Goal: Navigation & Orientation: Understand site structure

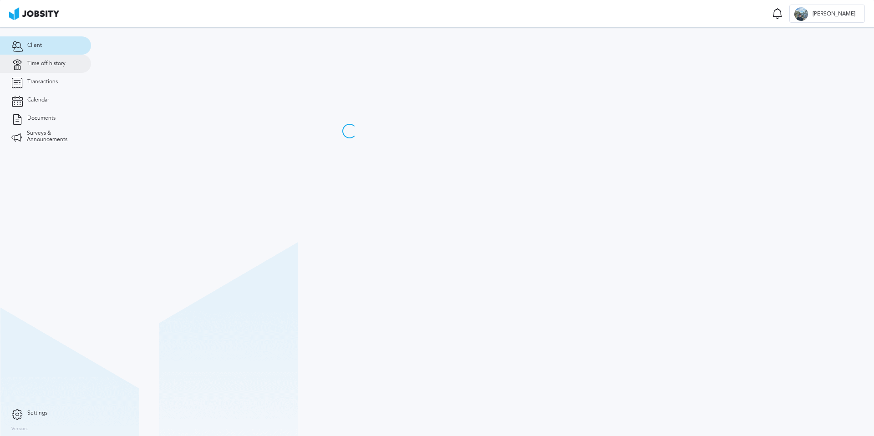
click at [65, 67] on link "Time off history" at bounding box center [45, 64] width 91 height 18
click at [47, 85] on span "Transactions" at bounding box center [42, 82] width 31 height 6
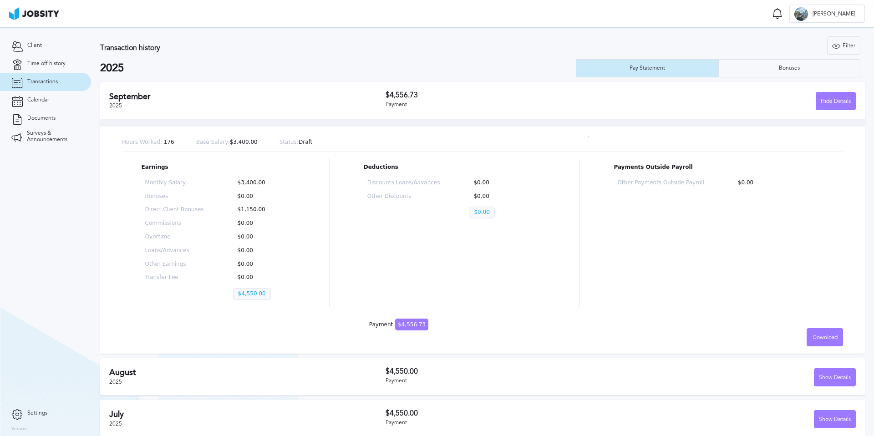
click at [281, 170] on p "Earnings" at bounding box center [219, 167] width 154 height 6
click at [60, 68] on link "Time off history" at bounding box center [45, 64] width 91 height 18
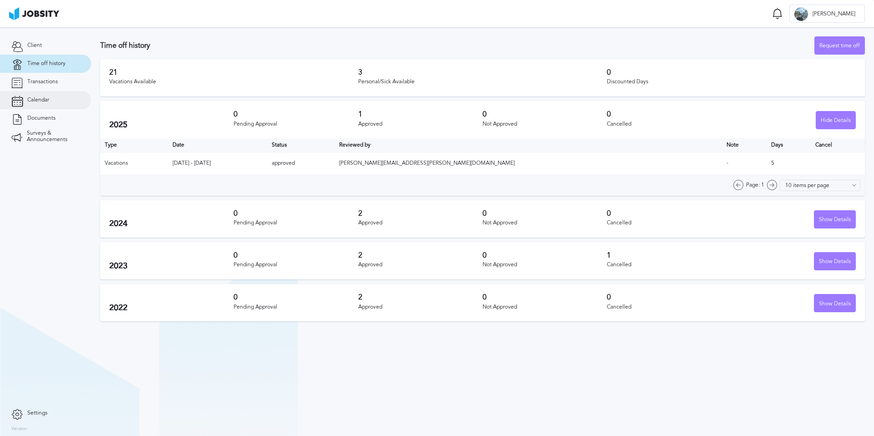
click at [44, 99] on span "Calendar" at bounding box center [38, 100] width 22 height 6
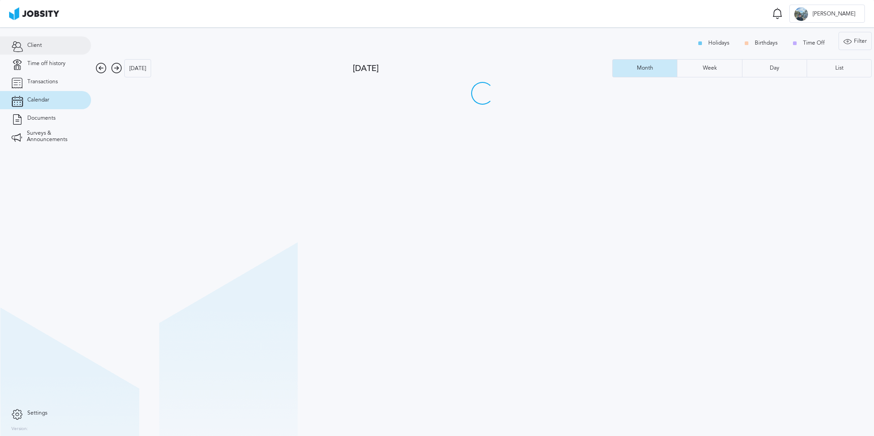
click at [48, 44] on link "Client" at bounding box center [45, 45] width 91 height 18
